Goal: Use online tool/utility

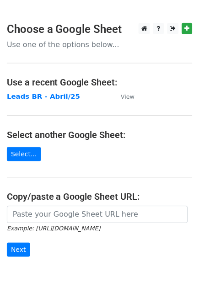
scroll to position [46, 0]
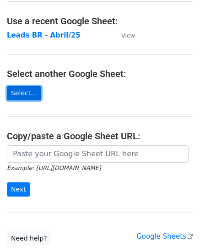
click at [22, 91] on link "Select..." at bounding box center [24, 93] width 34 height 14
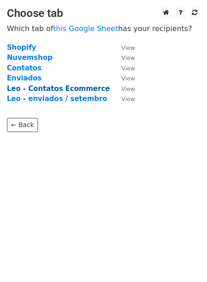
click at [78, 89] on strong "Leo - Contatos Ecommerce" at bounding box center [58, 89] width 103 height 8
